Goal: Task Accomplishment & Management: Manage account settings

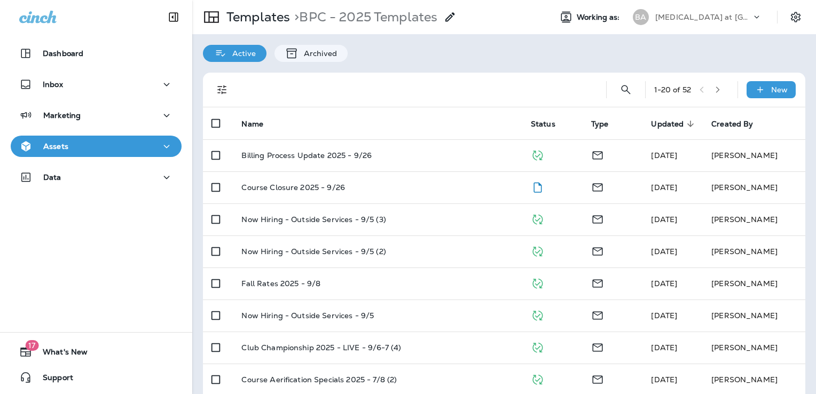
click at [686, 16] on p "Bayonet at Puppy Creek" at bounding box center [703, 17] width 96 height 9
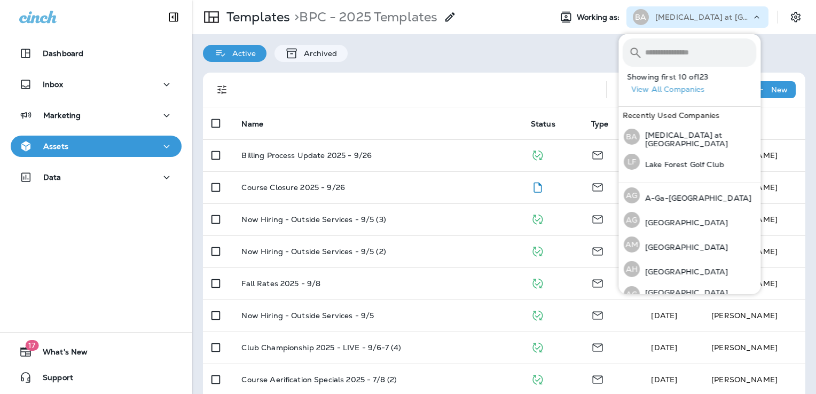
click at [681, 48] on input "text" at bounding box center [700, 52] width 111 height 28
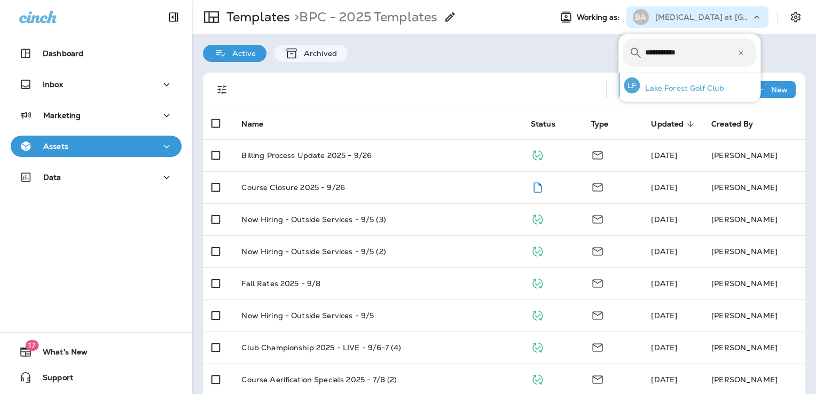
type input "**********"
click at [678, 85] on p "Lake Forest Golf Club" at bounding box center [682, 88] width 84 height 9
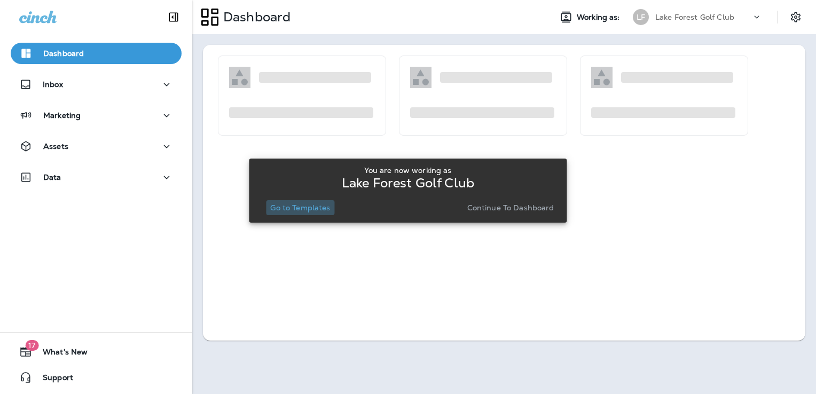
click at [294, 208] on p "Go to Templates" at bounding box center [300, 207] width 60 height 9
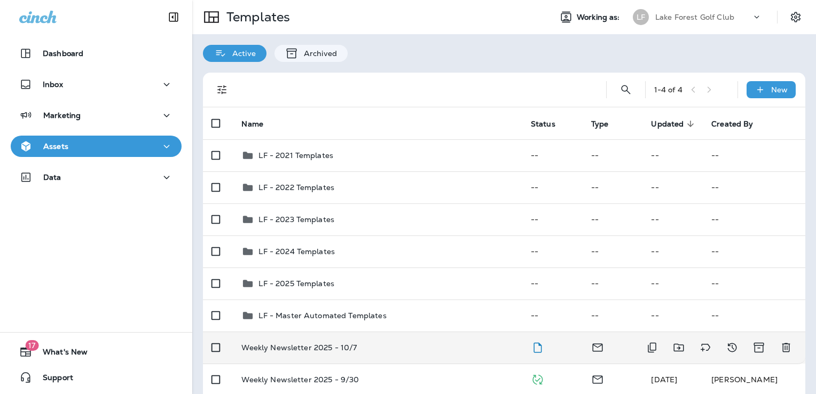
click at [389, 344] on div "Weekly Newsletter 2025 - 10/7" at bounding box center [377, 347] width 272 height 9
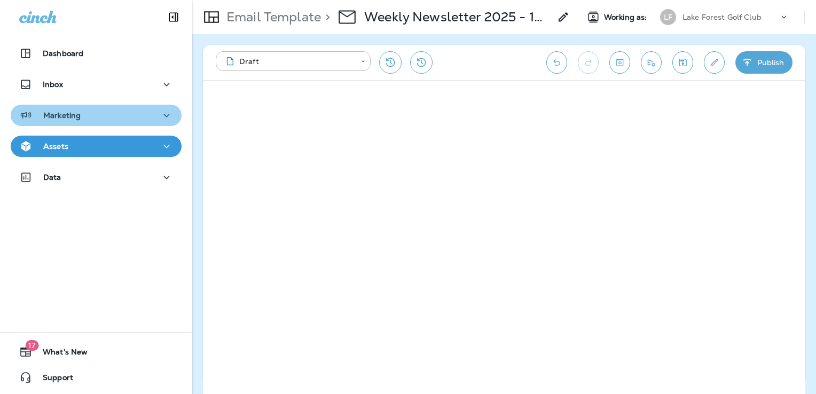
click at [100, 121] on div "Marketing" at bounding box center [96, 115] width 154 height 13
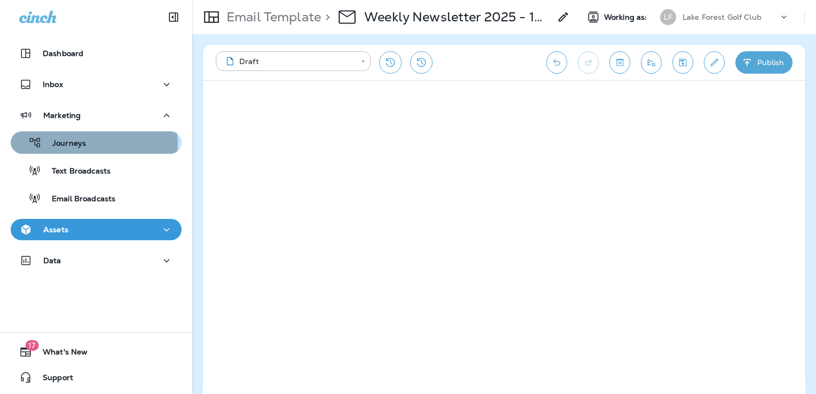
click at [88, 144] on div "Journeys" at bounding box center [96, 143] width 162 height 16
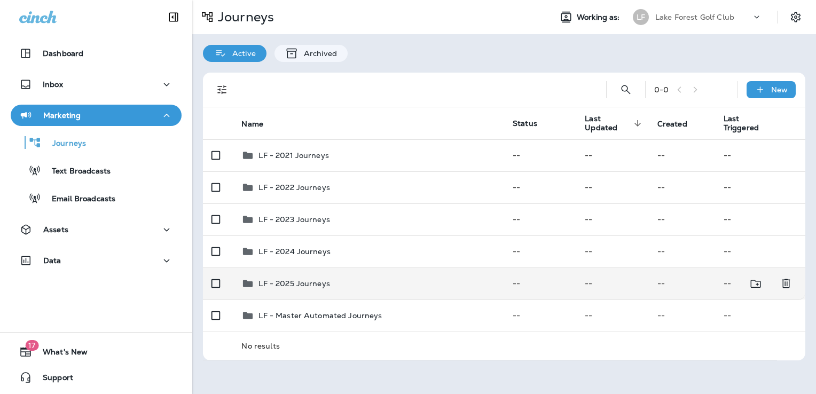
click at [355, 284] on div "LF - 2025 Journeys" at bounding box center [368, 283] width 254 height 13
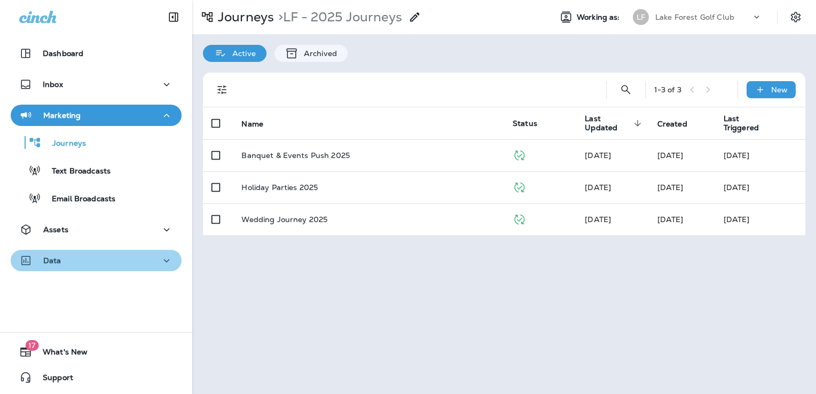
click at [132, 262] on div "Data" at bounding box center [96, 260] width 154 height 13
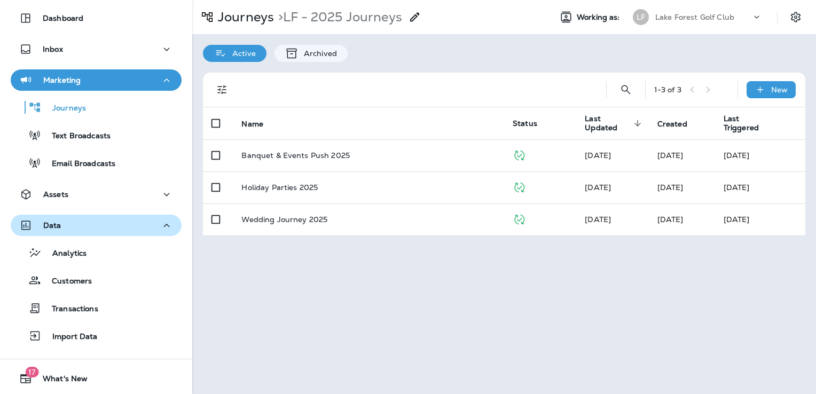
scroll to position [53, 0]
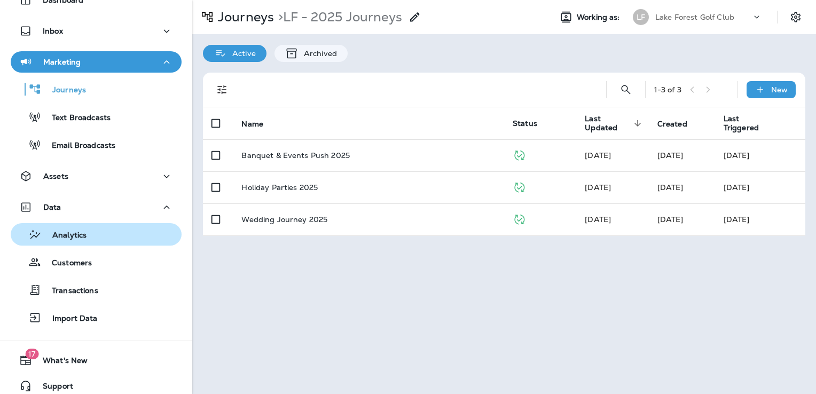
click at [104, 238] on div "Analytics" at bounding box center [96, 234] width 162 height 16
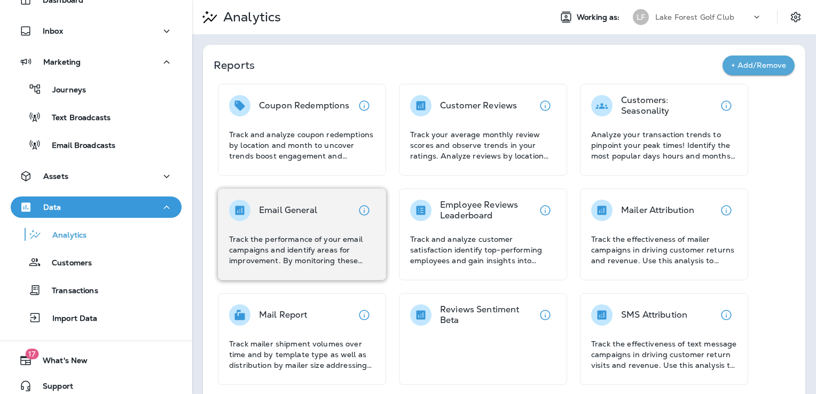
click at [302, 214] on p "Email General" at bounding box center [288, 210] width 58 height 11
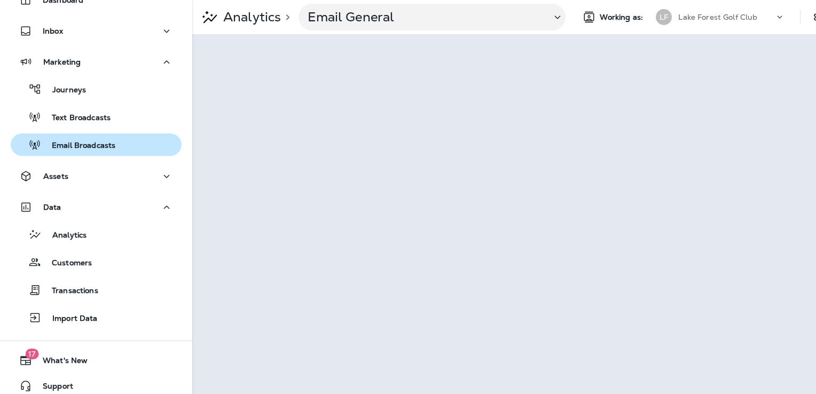
click at [91, 143] on p "Email Broadcasts" at bounding box center [78, 146] width 74 height 10
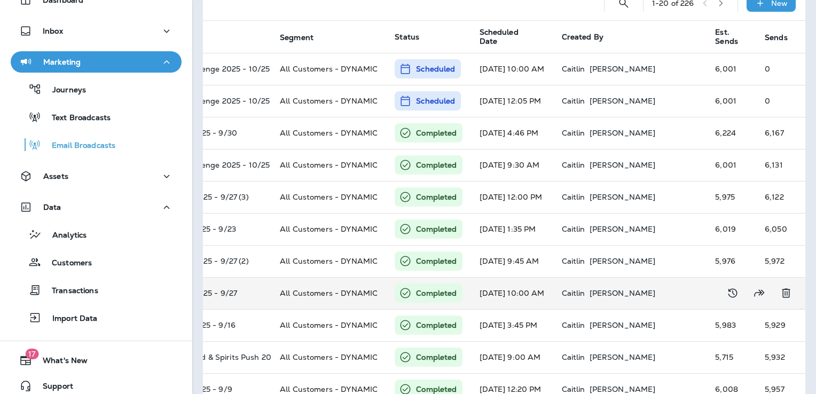
scroll to position [0, 110]
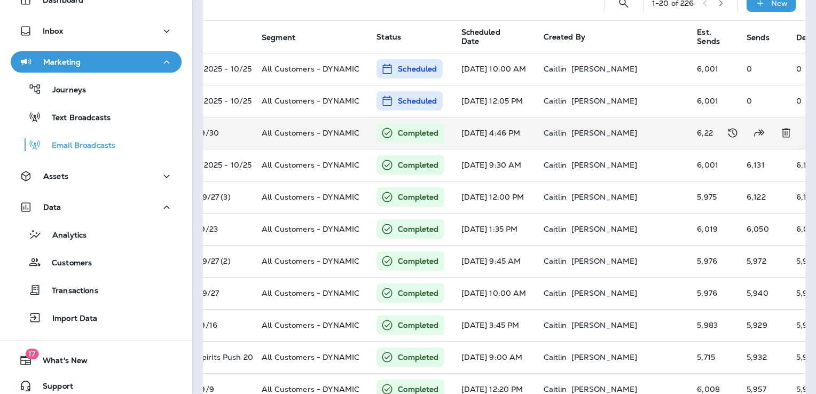
click at [500, 136] on td "[DATE] 4:46 PM" at bounding box center [494, 133] width 82 height 32
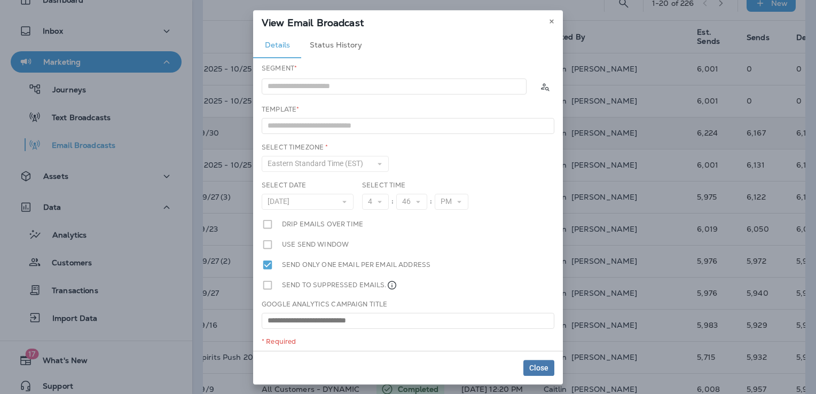
type input "**********"
click at [553, 22] on icon at bounding box center [551, 21] width 6 height 6
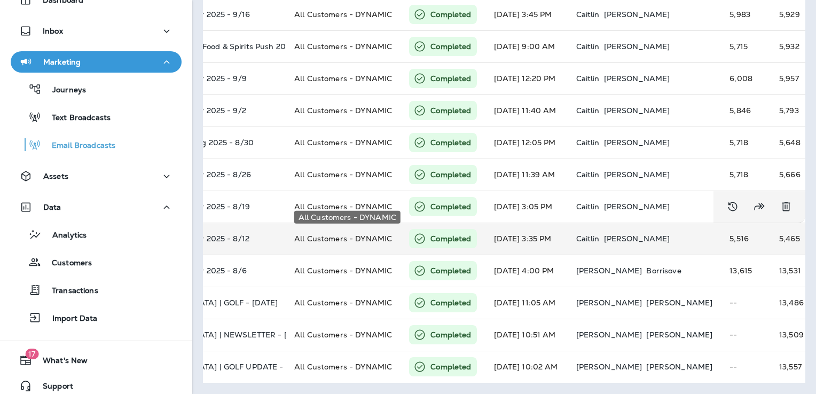
scroll to position [0, 73]
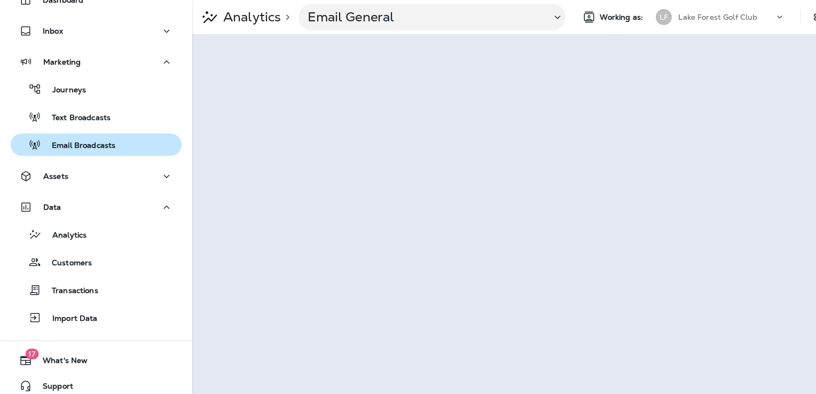
click at [99, 148] on p "Email Broadcasts" at bounding box center [78, 146] width 74 height 10
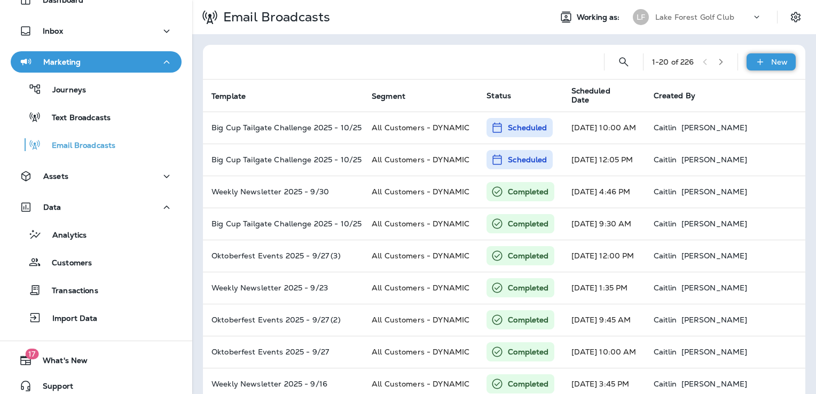
click at [760, 61] on div "New" at bounding box center [770, 61] width 49 height 17
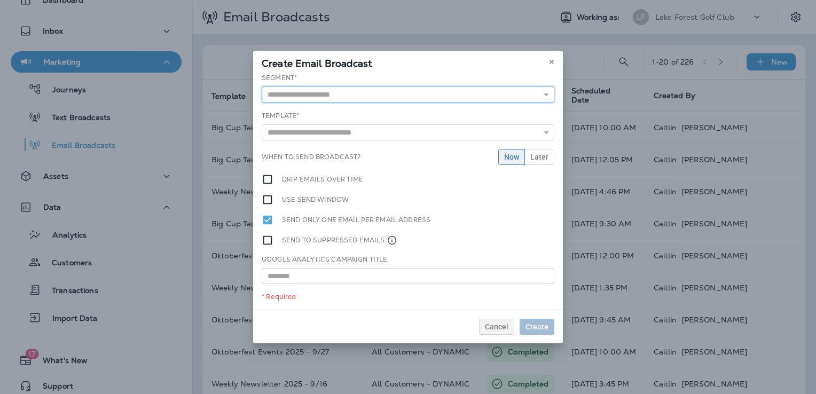
click at [334, 95] on input "text" at bounding box center [408, 94] width 293 height 16
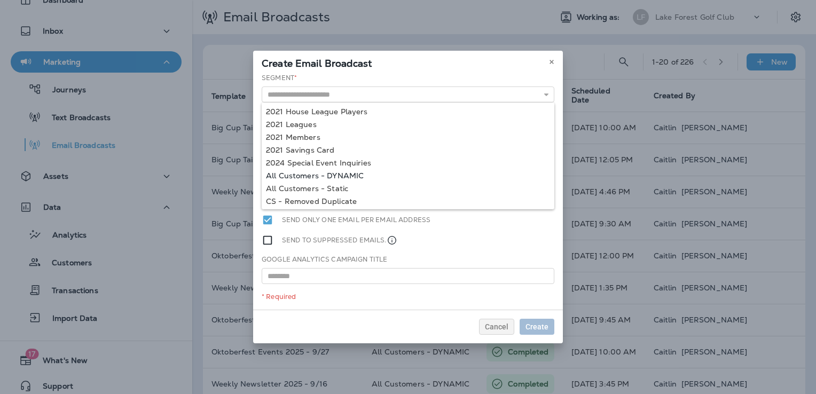
type input "**********"
click at [337, 174] on div "**********" at bounding box center [408, 191] width 310 height 237
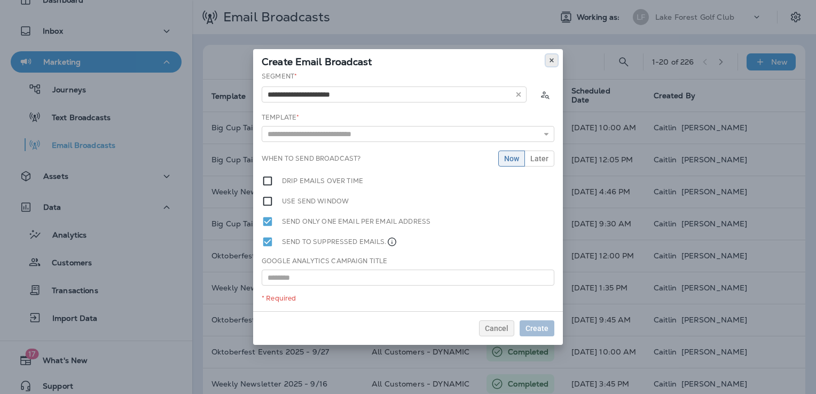
click at [549, 63] on icon at bounding box center [551, 60] width 6 height 6
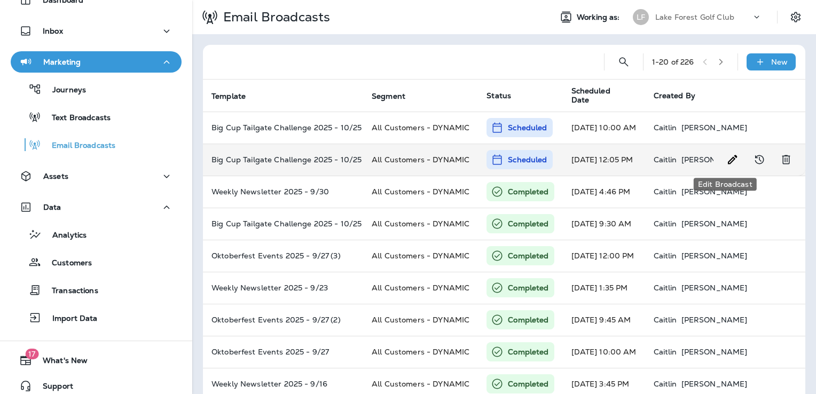
click at [728, 159] on use "Edit Broadcast" at bounding box center [732, 159] width 9 height 9
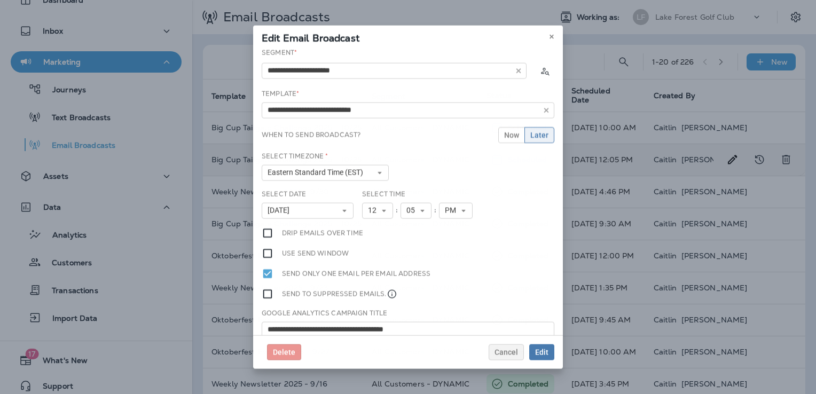
type input "**********"
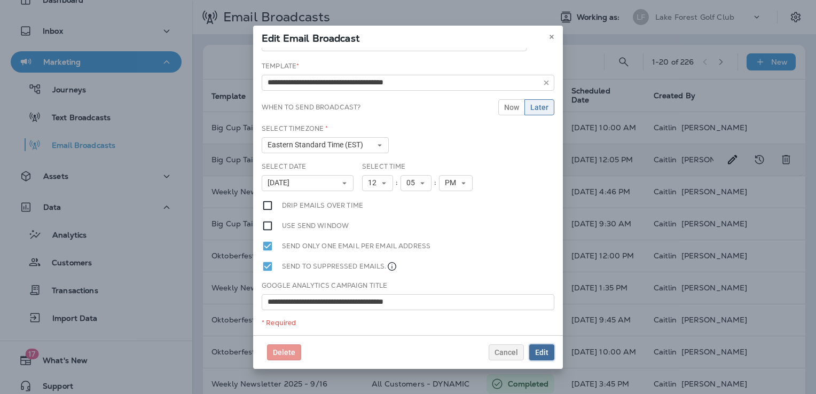
click at [544, 355] on span "Edit" at bounding box center [541, 352] width 13 height 7
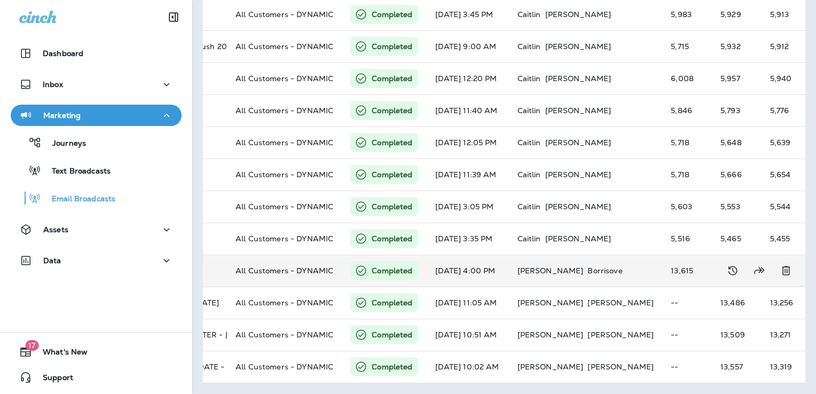
scroll to position [0, 133]
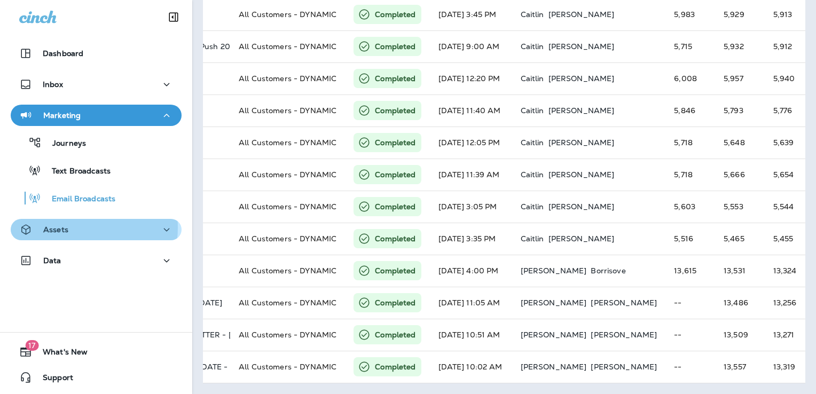
click at [77, 227] on div "Assets" at bounding box center [96, 229] width 154 height 13
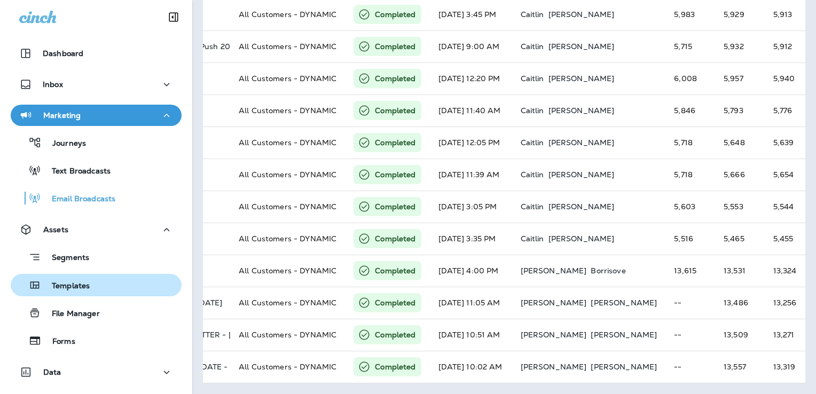
click at [100, 283] on div "Templates" at bounding box center [96, 285] width 162 height 16
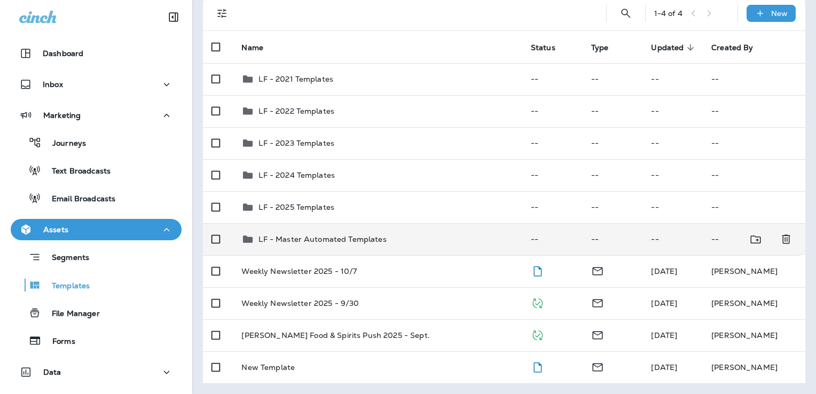
scroll to position [75, 0]
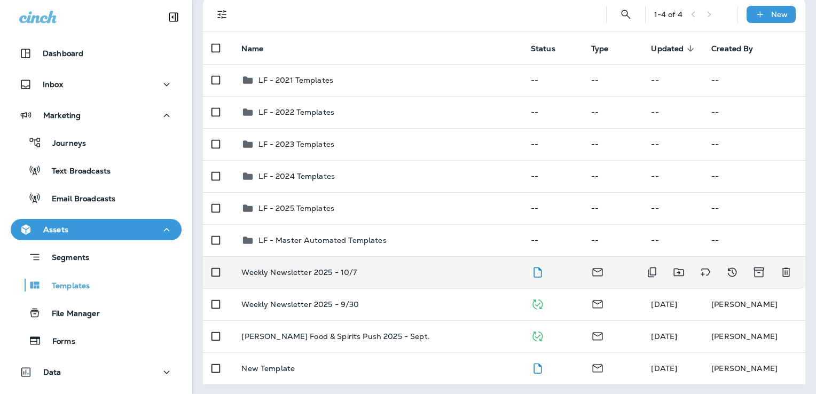
click at [411, 275] on div "Weekly Newsletter 2025 - 10/7" at bounding box center [377, 272] width 272 height 9
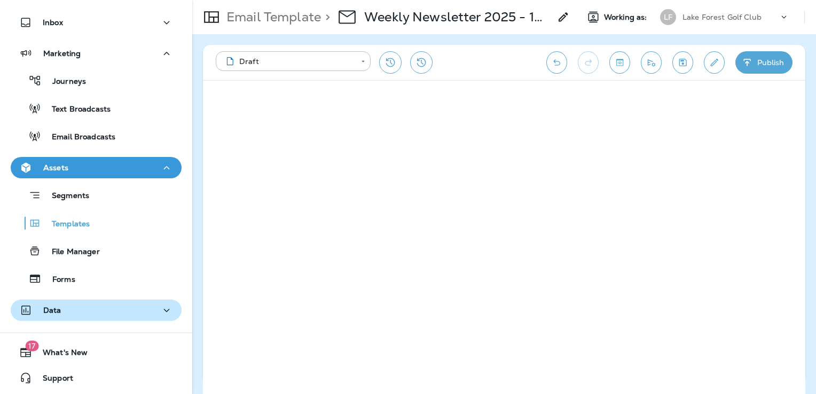
scroll to position [62, 0]
click at [103, 307] on div "Data" at bounding box center [96, 310] width 154 height 13
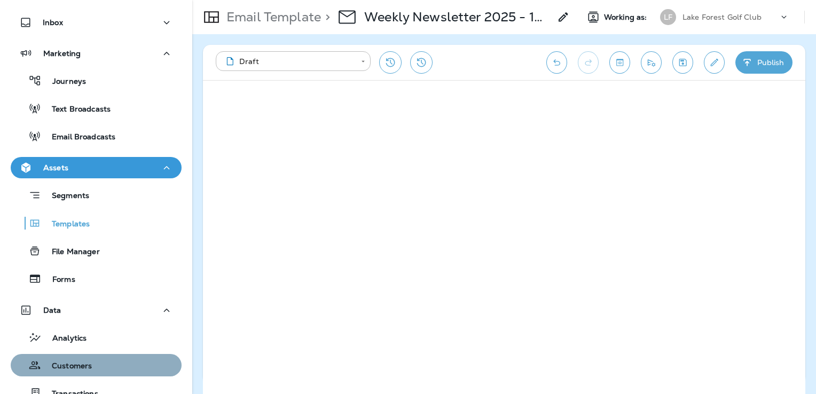
click at [107, 360] on div "Customers" at bounding box center [96, 365] width 162 height 16
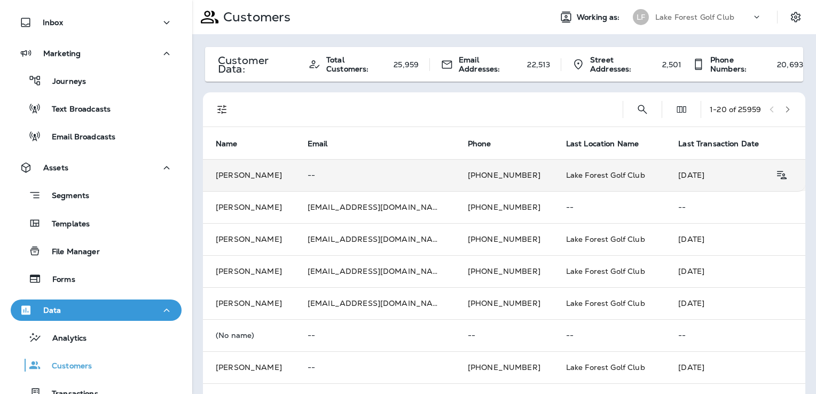
click at [372, 175] on p "--" at bounding box center [375, 175] width 135 height 9
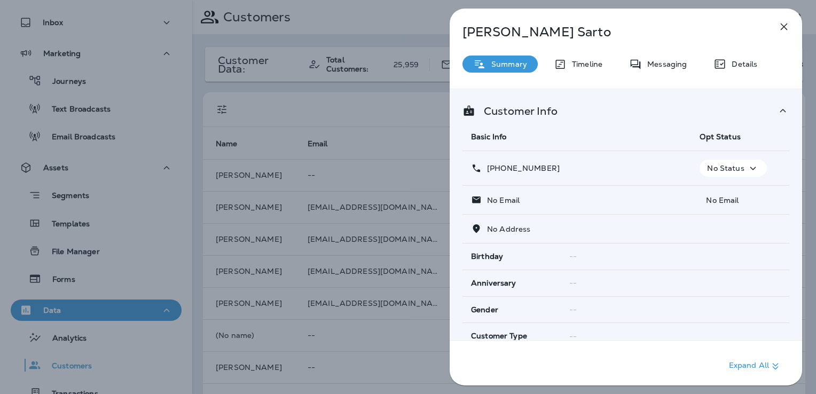
click at [784, 27] on icon "button" at bounding box center [784, 26] width 7 height 7
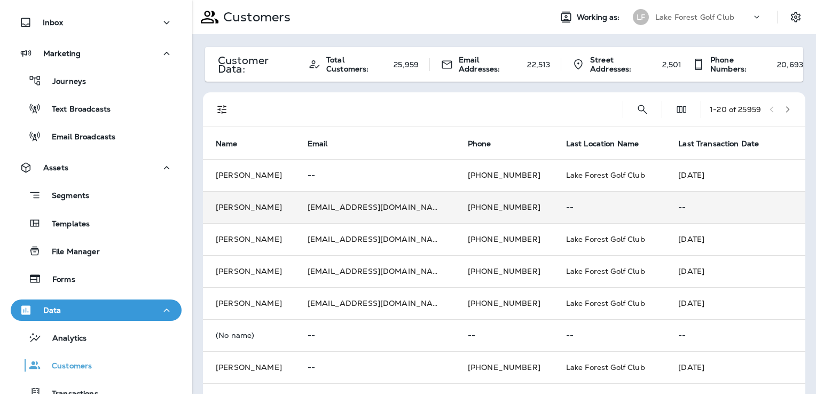
click at [455, 211] on td "[PHONE_NUMBER]" at bounding box center [504, 207] width 98 height 32
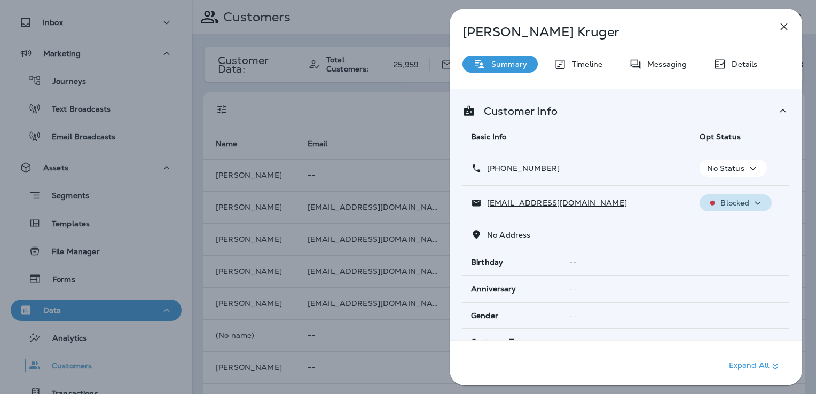
click at [728, 204] on p "Blocked" at bounding box center [734, 203] width 29 height 9
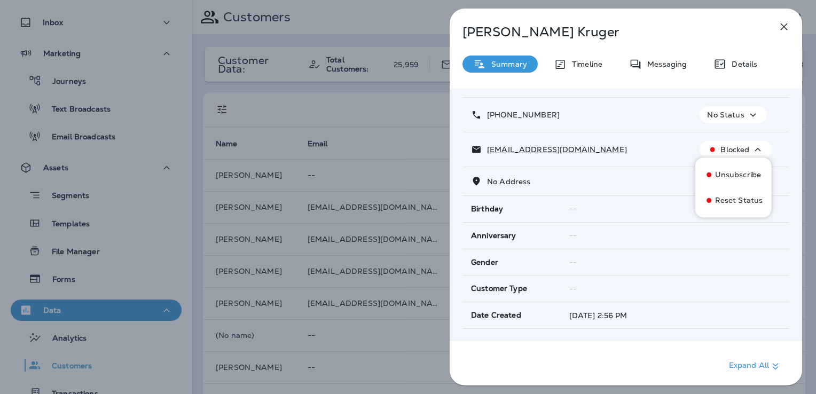
click at [620, 148] on div "[EMAIL_ADDRESS][DOMAIN_NAME]" at bounding box center [576, 149] width 211 height 11
click at [754, 146] on icon "button" at bounding box center [757, 149] width 13 height 13
click at [788, 27] on icon "button" at bounding box center [783, 26] width 13 height 13
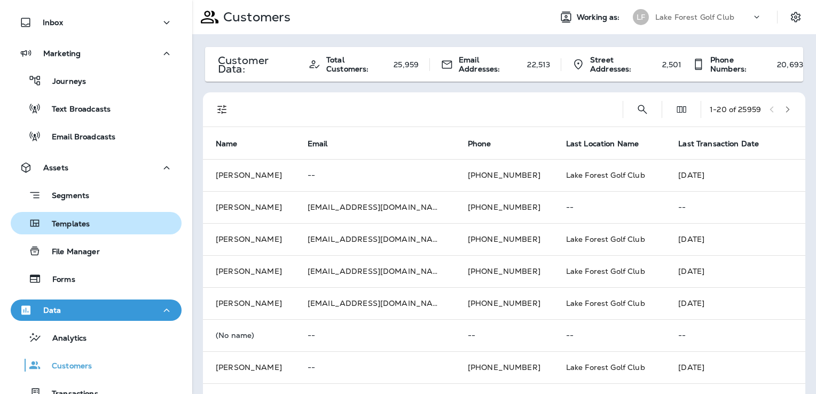
click at [75, 224] on p "Templates" at bounding box center [65, 224] width 49 height 10
